Goal: Task Accomplishment & Management: Use online tool/utility

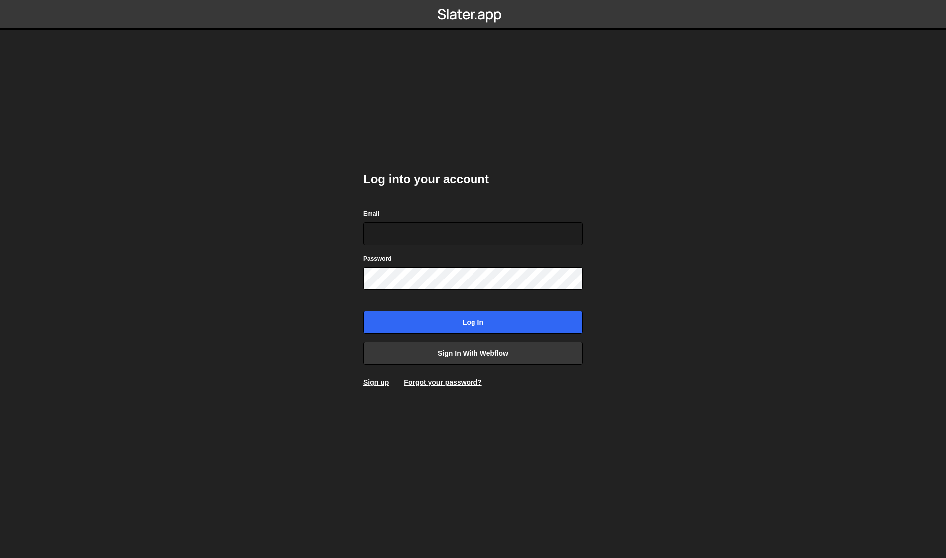
click at [473, 0] on com-1password-button at bounding box center [473, 0] width 0 height 0
type input "[EMAIL_ADDRESS][PERSON_NAME][DOMAIN_NAME]"
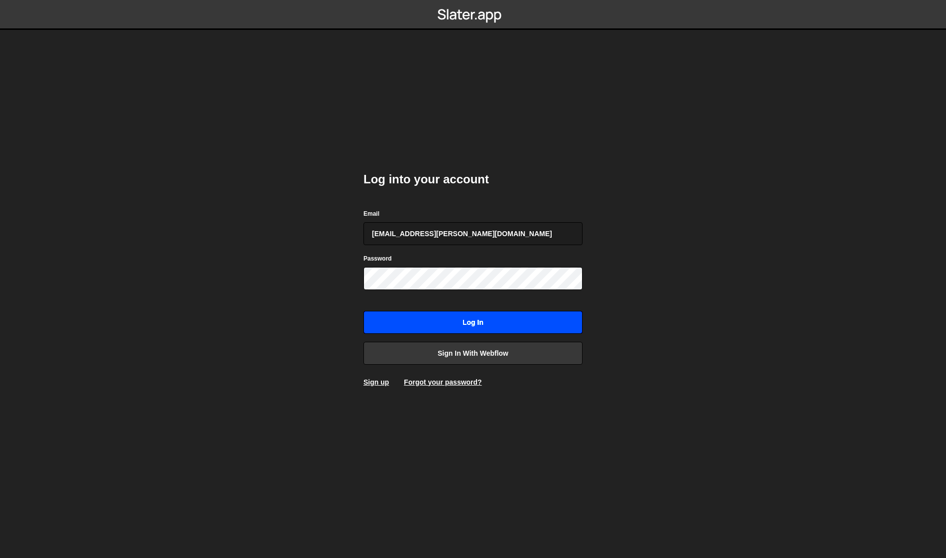
click at [442, 330] on input "Log in" at bounding box center [472, 322] width 219 height 23
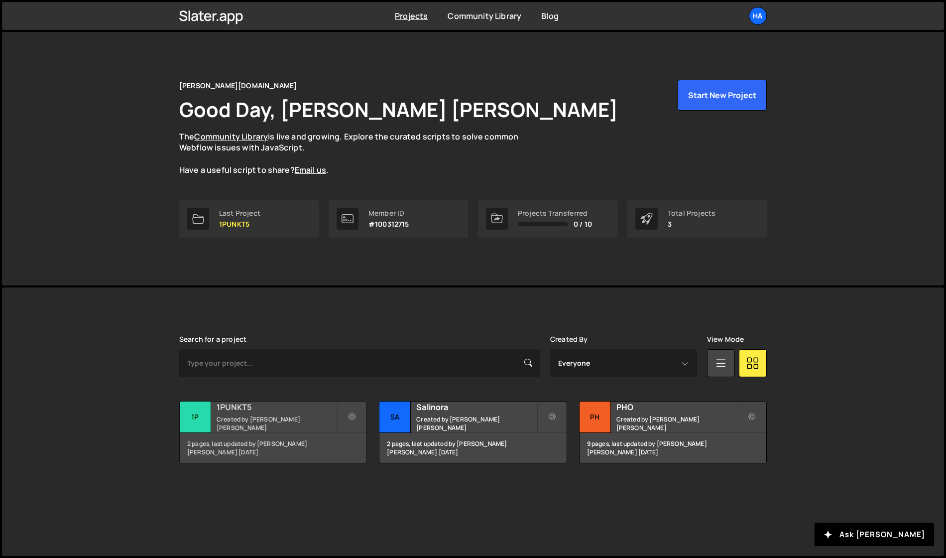
click at [257, 412] on h2 "1PUNKT5" at bounding box center [277, 406] width 120 height 11
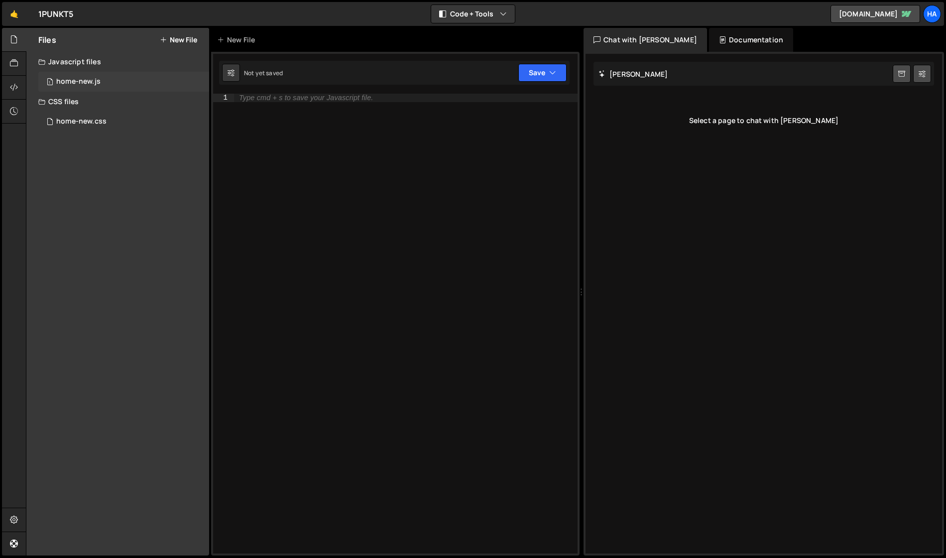
click at [108, 81] on div "1 home-new.js 0" at bounding box center [123, 82] width 171 height 20
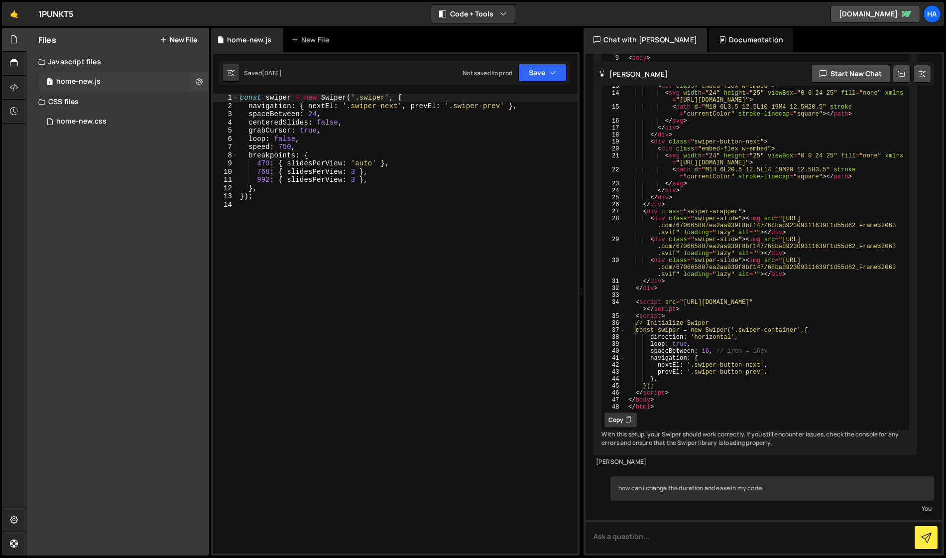
scroll to position [2366, 0]
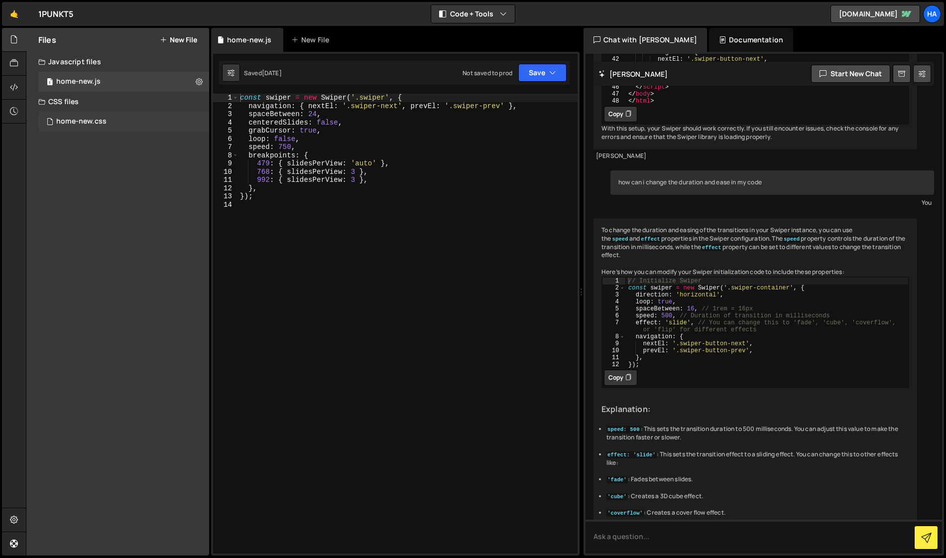
click at [79, 119] on div "home-new.css" at bounding box center [81, 121] width 50 height 9
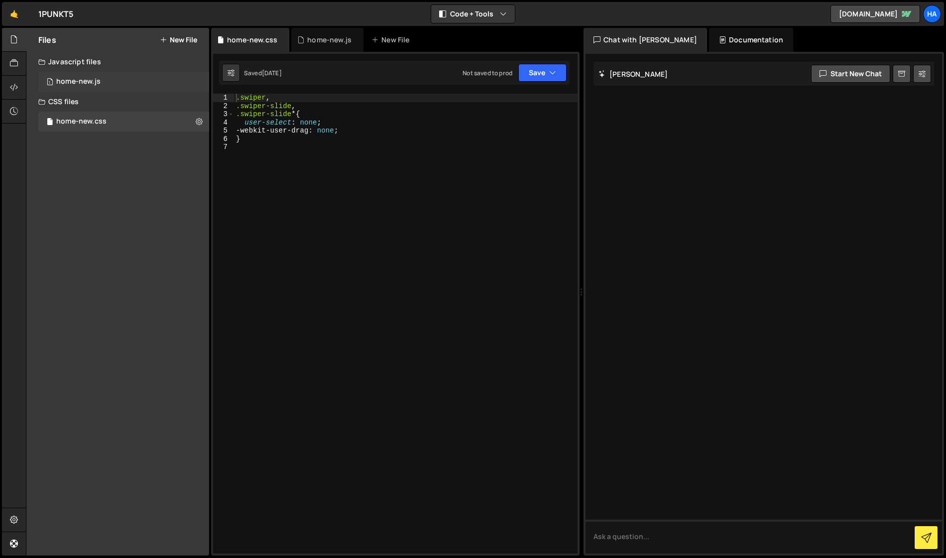
click at [83, 85] on div "home-new.js" at bounding box center [78, 81] width 44 height 9
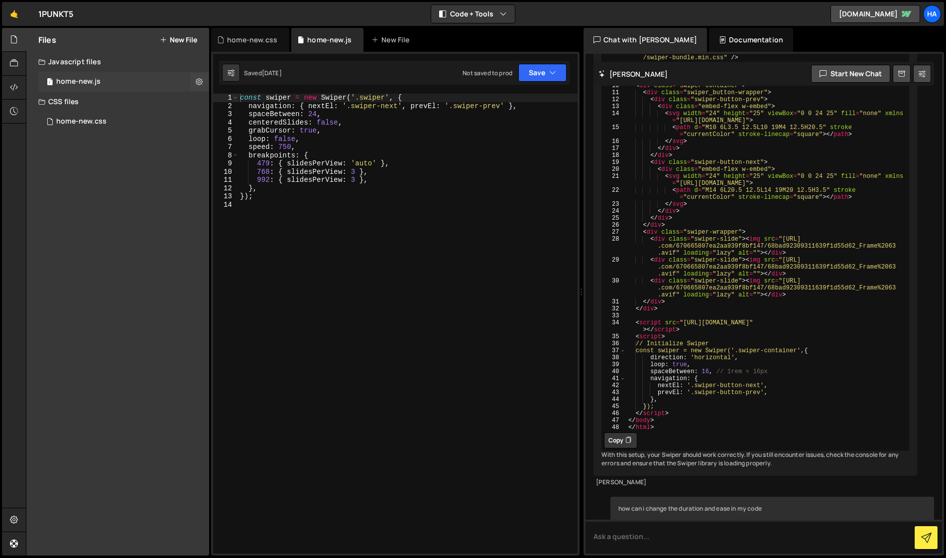
scroll to position [2366, 0]
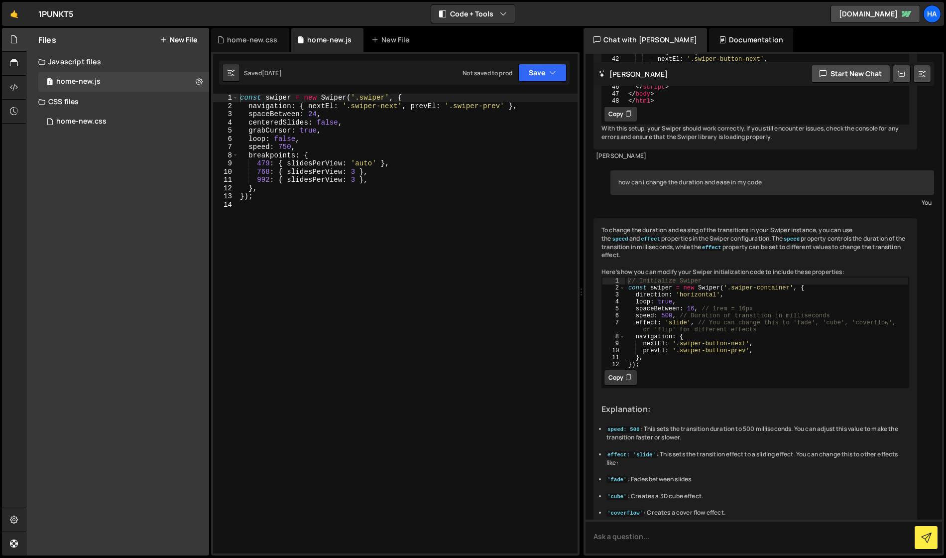
click at [20, 171] on div at bounding box center [14, 292] width 24 height 528
